Goal: Information Seeking & Learning: Learn about a topic

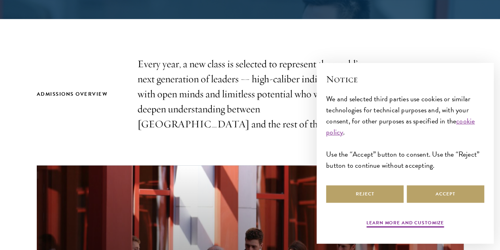
scroll to position [231, 0]
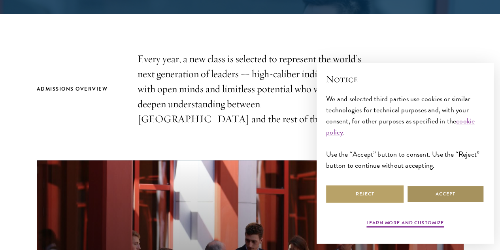
click at [430, 185] on button "Accept" at bounding box center [446, 194] width 78 height 18
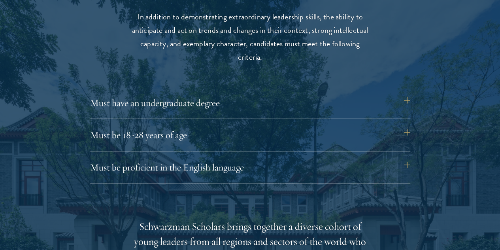
scroll to position [1042, 0]
click at [411, 157] on button "Must be proficient in the English language" at bounding box center [254, 166] width 320 height 19
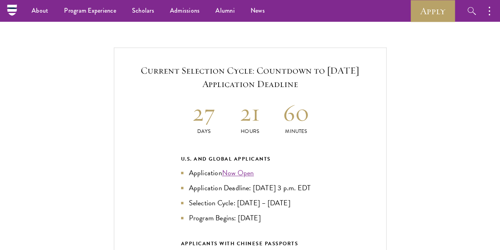
scroll to position [1855, 0]
click at [239, 168] on link "Now Open" at bounding box center [238, 173] width 32 height 11
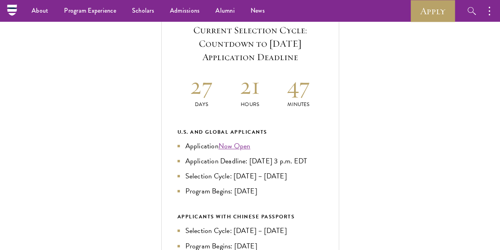
scroll to position [287, 0]
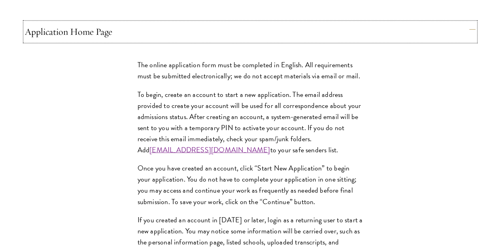
scroll to position [673, 0]
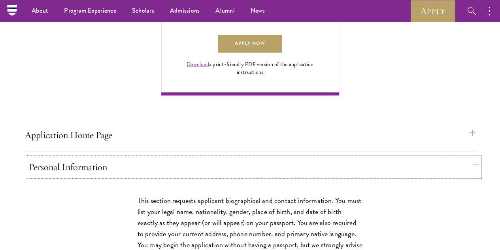
scroll to position [563, 0]
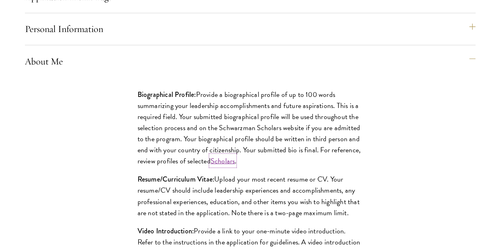
scroll to position [706, 0]
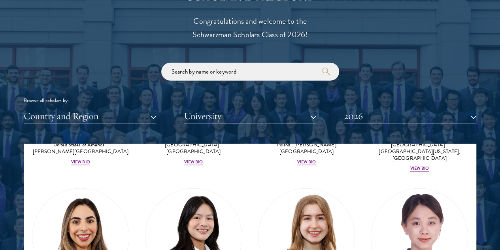
scroll to position [843, 0]
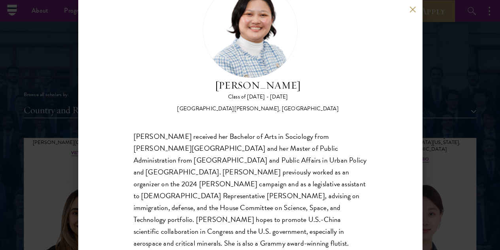
scroll to position [892, 0]
click at [407, 10] on div "Kelsey Chin Class of 2025 - 2026 United States of America - Barnard College, Co…" at bounding box center [250, 125] width 344 height 250
